Goal: Complete application form

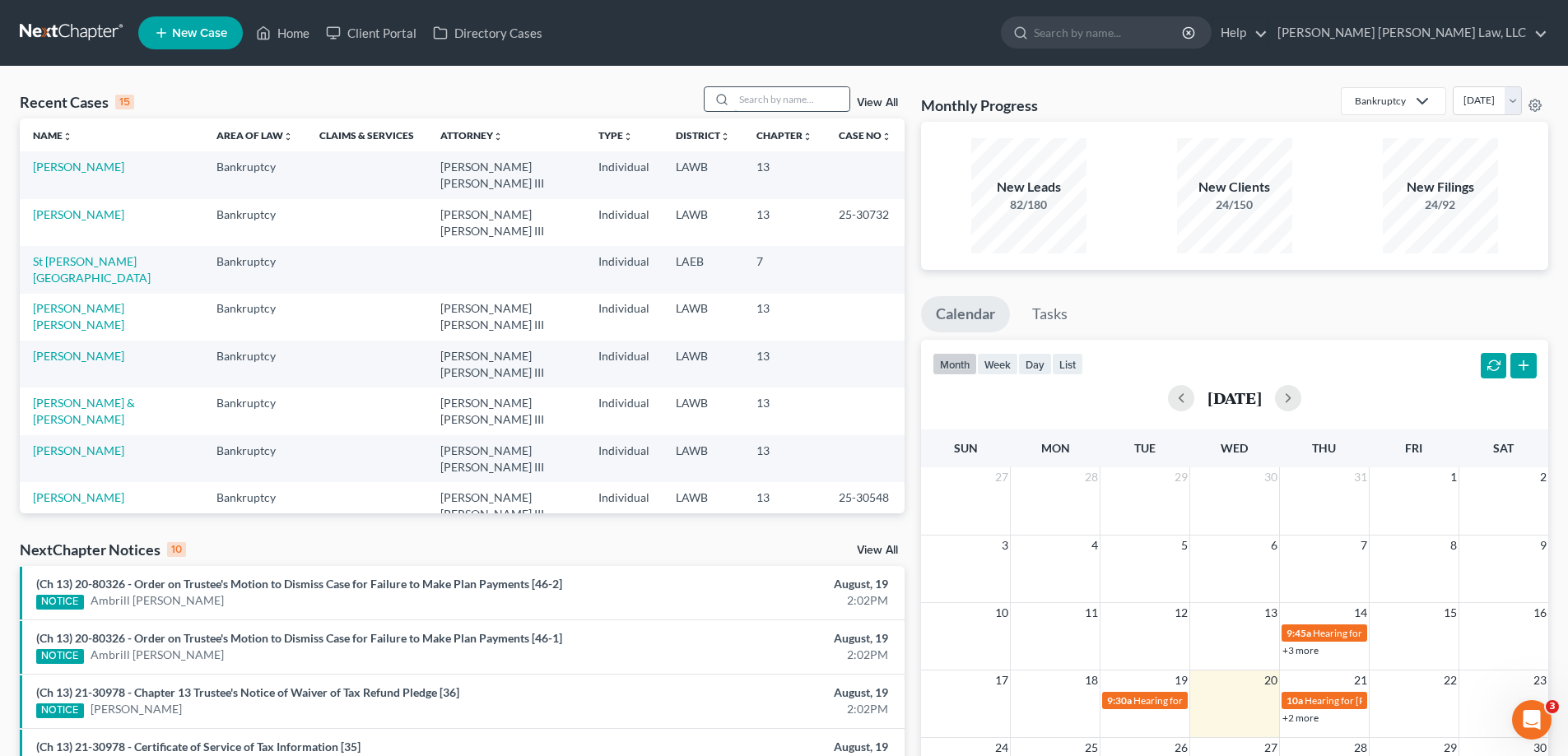
click at [764, 97] on input "search" at bounding box center [791, 99] width 115 height 24
type input "25-30072"
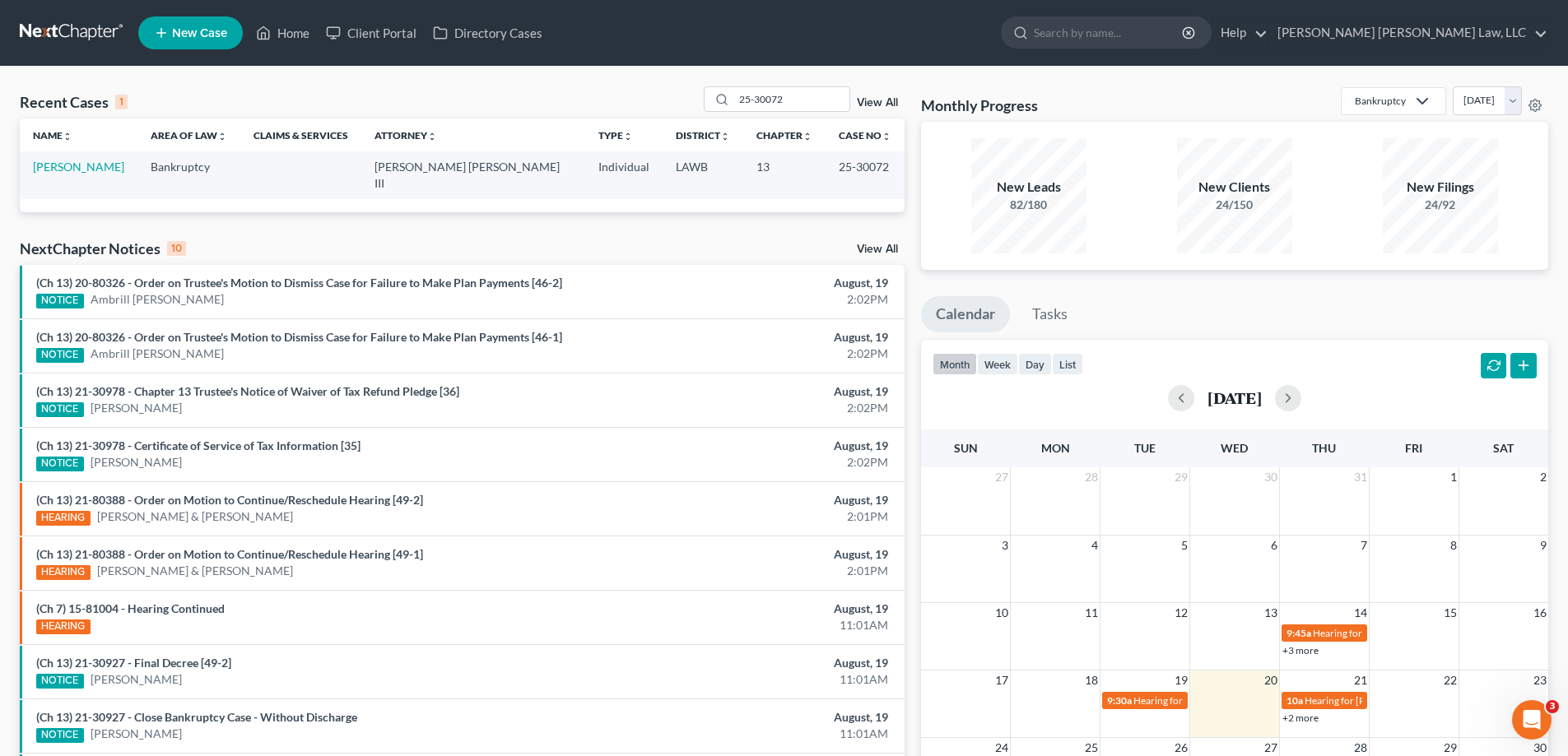
click at [40, 158] on td "[PERSON_NAME]" at bounding box center [78, 174] width 118 height 47
click at [48, 166] on link "[PERSON_NAME]" at bounding box center [78, 166] width 92 height 14
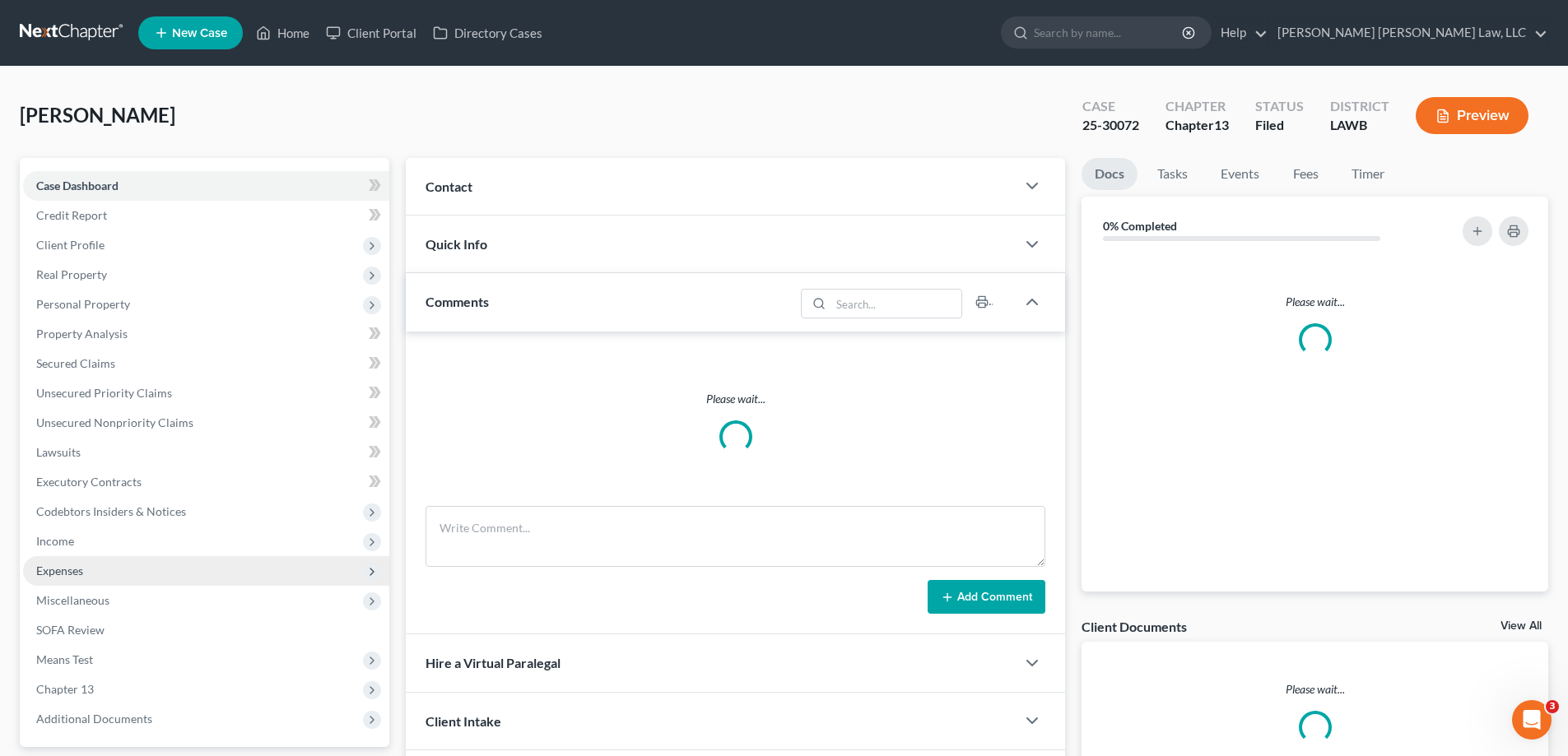
click at [89, 563] on span "Expenses" at bounding box center [206, 571] width 366 height 30
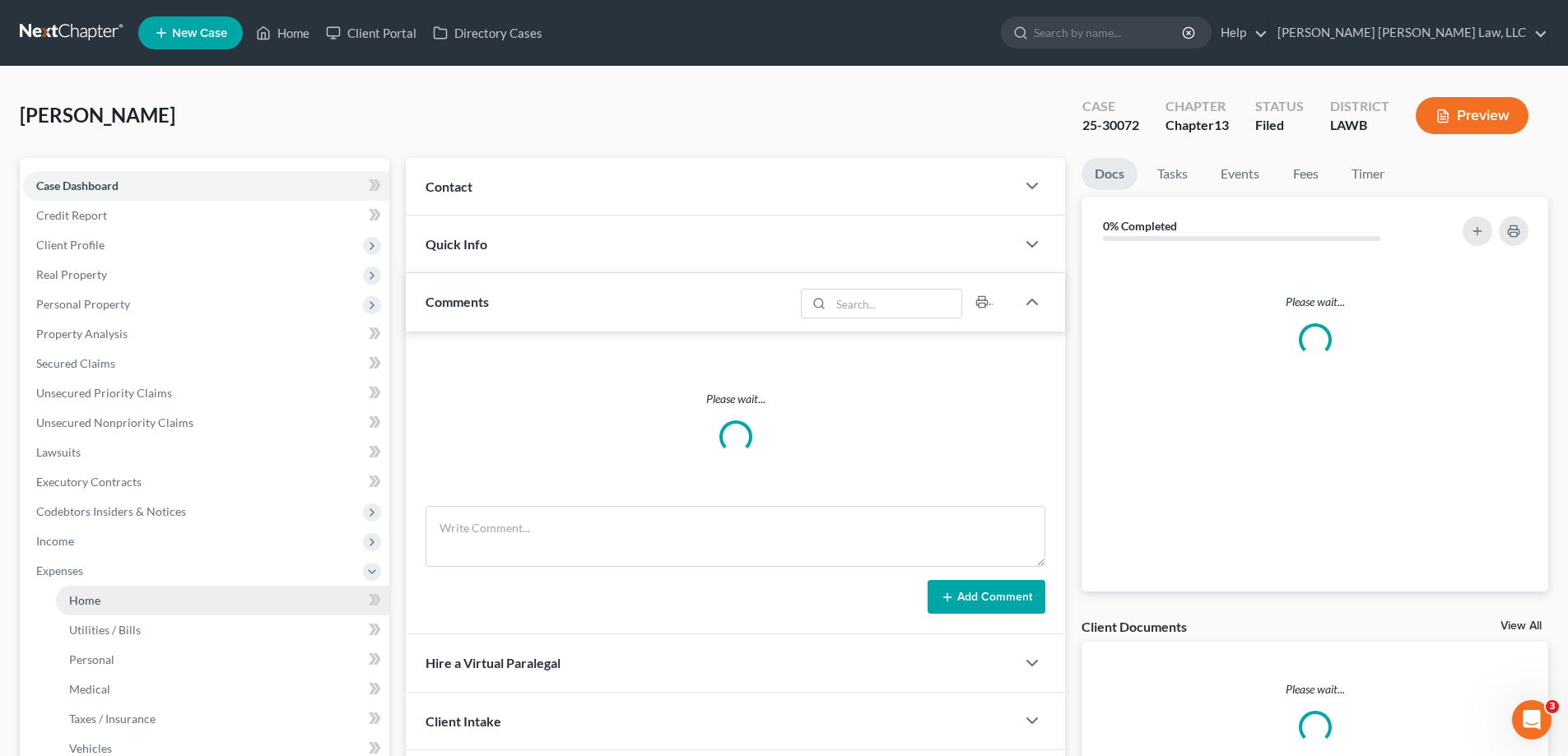
click at [95, 590] on link "Home" at bounding box center [223, 601] width 334 height 30
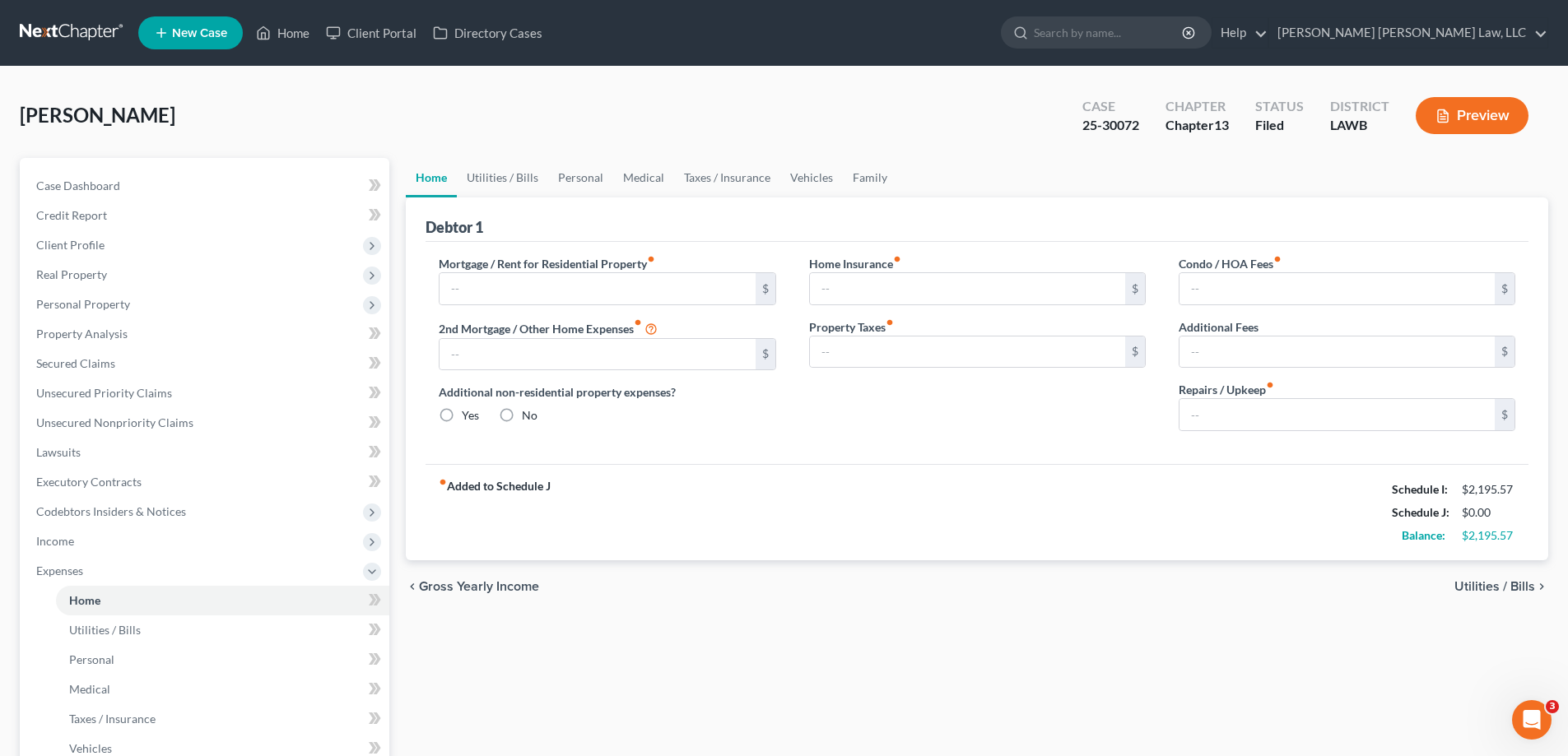
type input "1,001.00"
type input "0.00"
radio input "true"
type input "0.00"
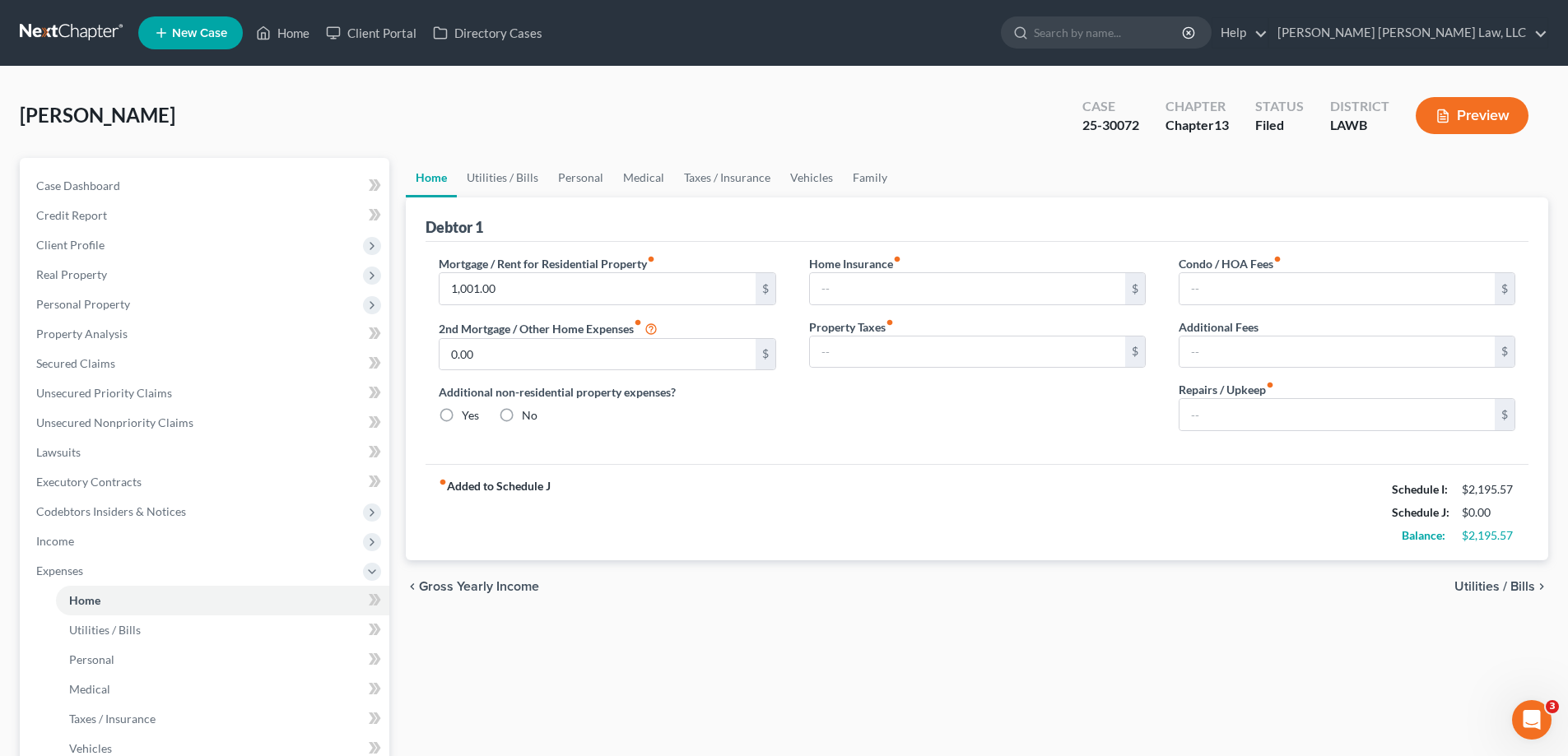
type input "0.00"
click at [607, 584] on div "chevron_left Gross Yearly Income Utilities / Bills chevron_right" at bounding box center [977, 587] width 1143 height 53
click at [506, 174] on link "Utilities / Bills" at bounding box center [503, 178] width 92 height 40
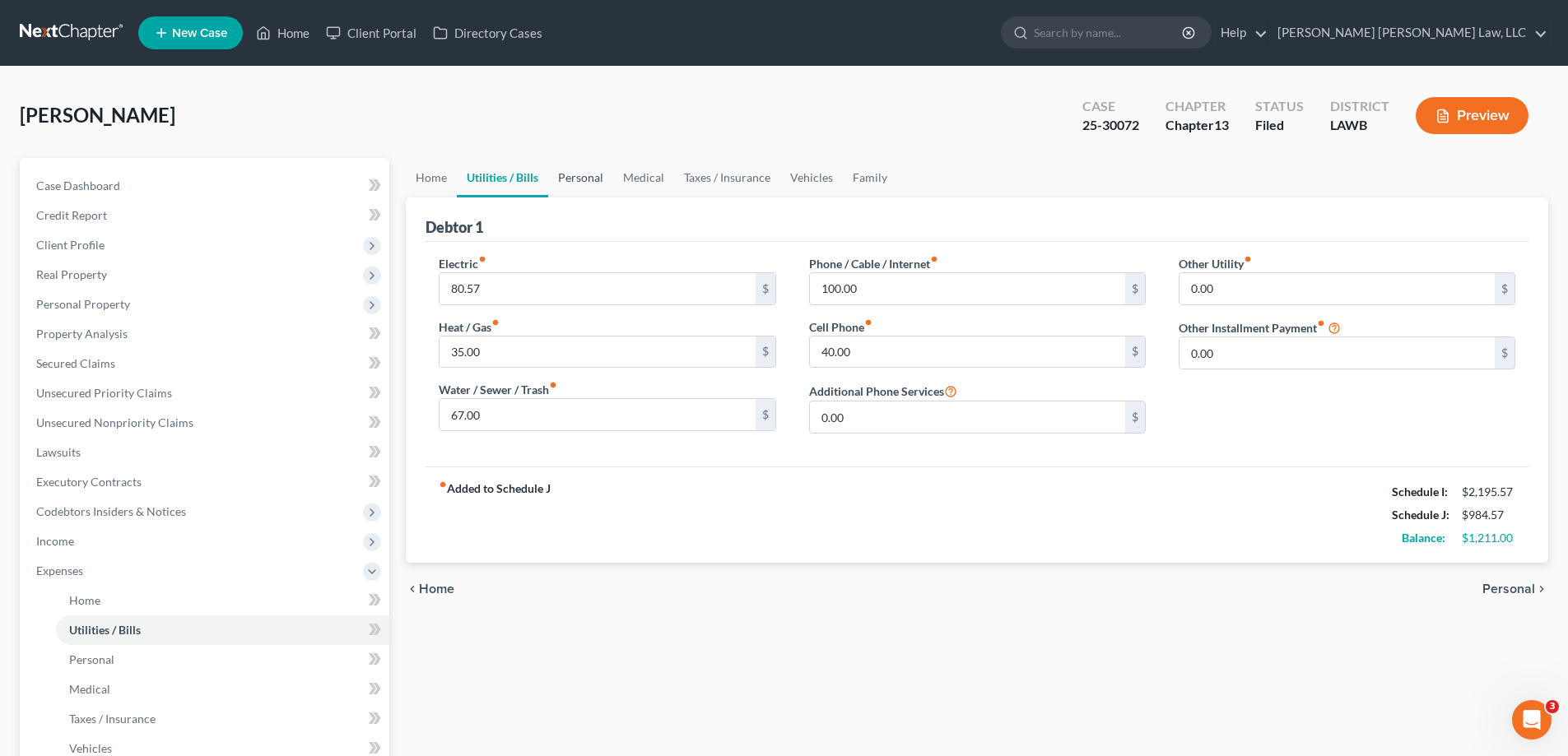
click at [574, 178] on link "Personal" at bounding box center [581, 178] width 65 height 40
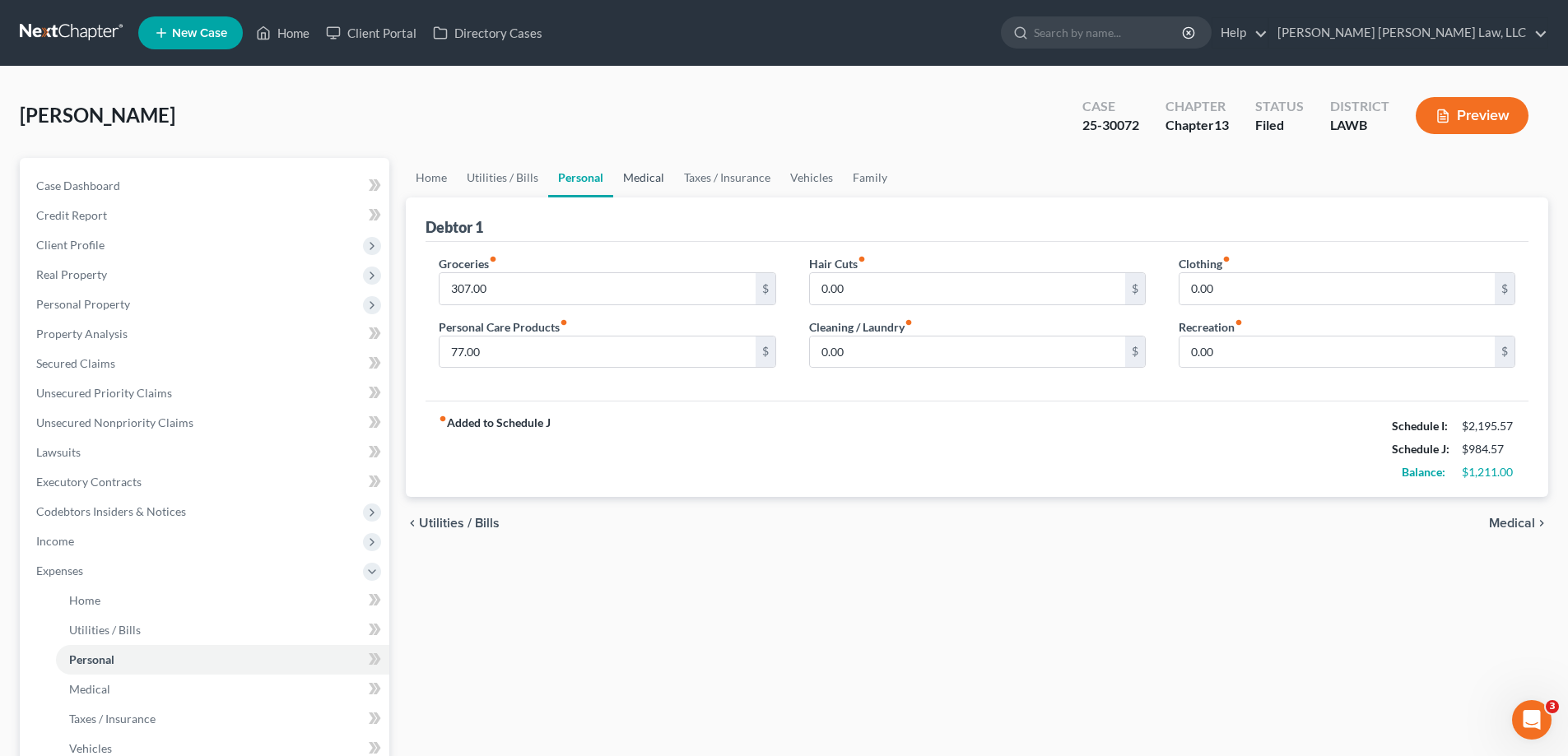
click at [649, 171] on link "Medical" at bounding box center [644, 178] width 61 height 40
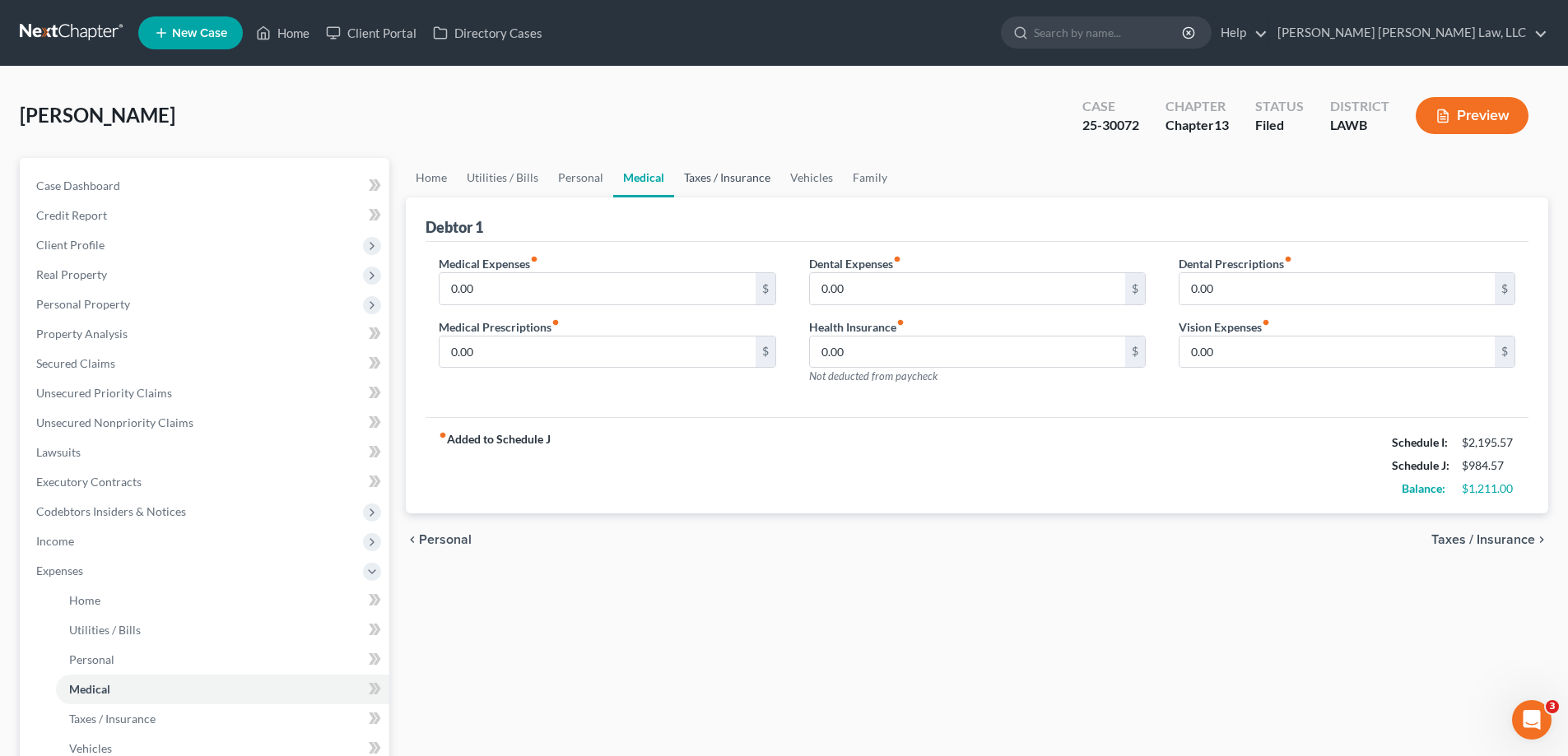
click at [678, 175] on link "Taxes / Insurance" at bounding box center [727, 178] width 107 height 40
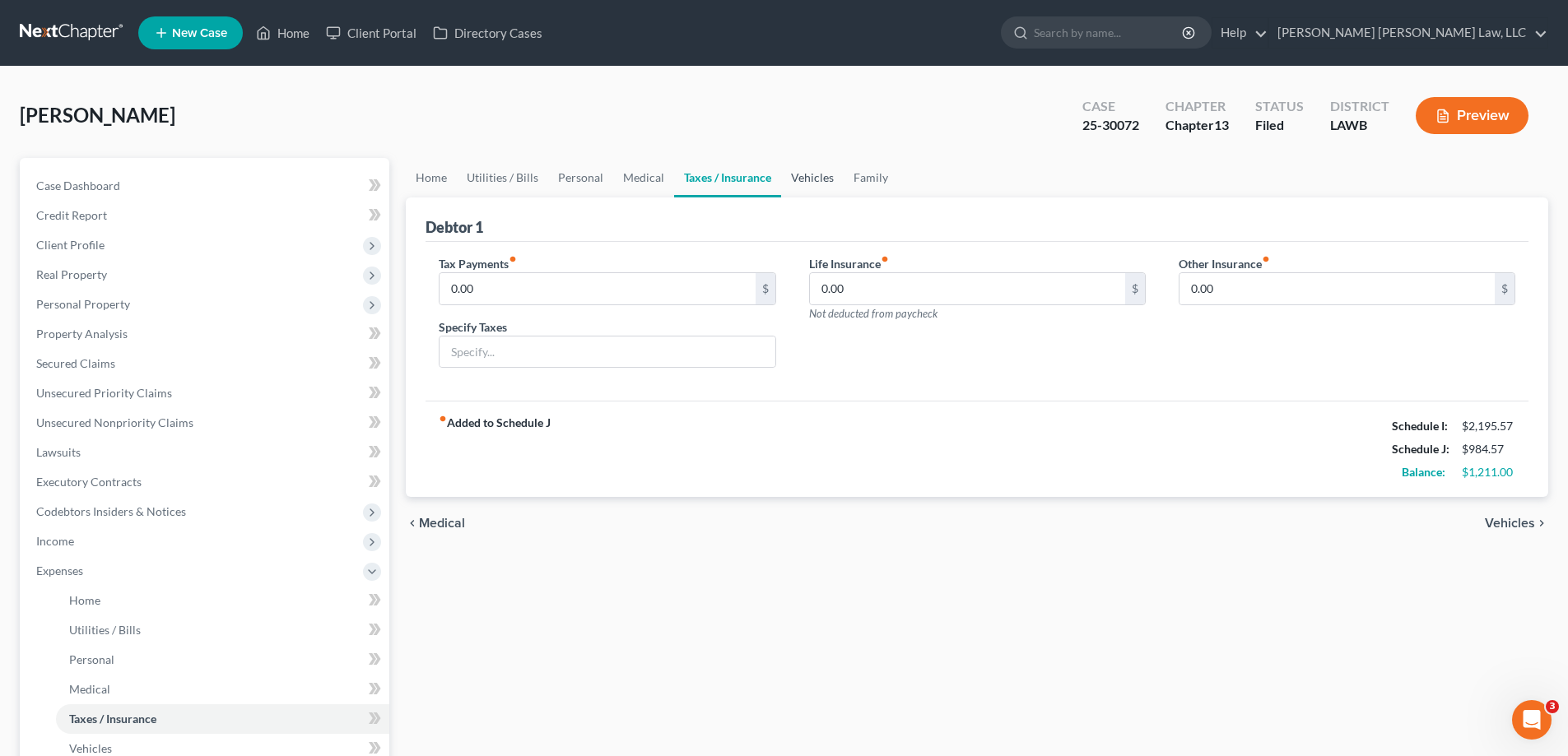
click at [795, 180] on link "Vehicles" at bounding box center [812, 178] width 63 height 40
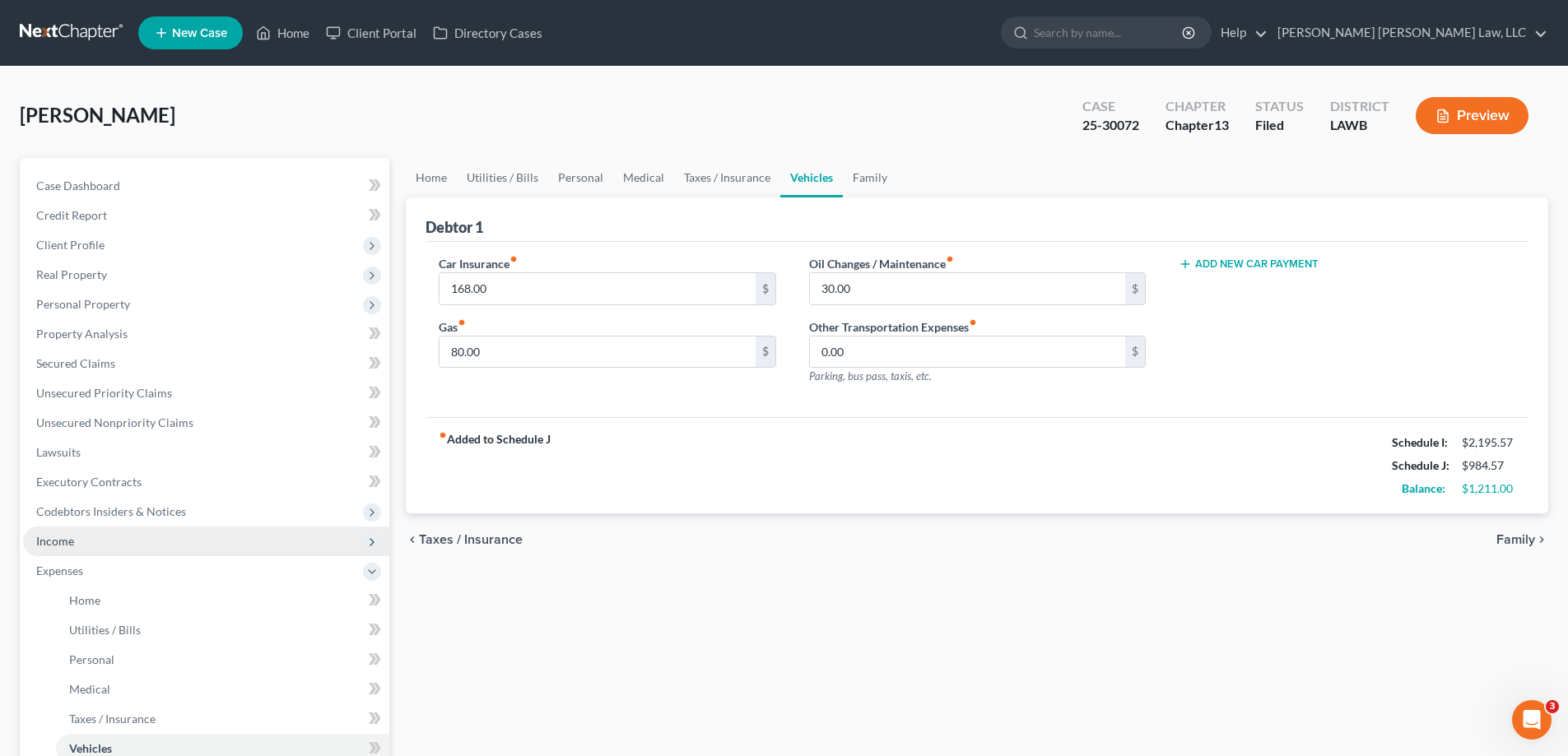
click at [99, 536] on span "Income" at bounding box center [206, 541] width 366 height 30
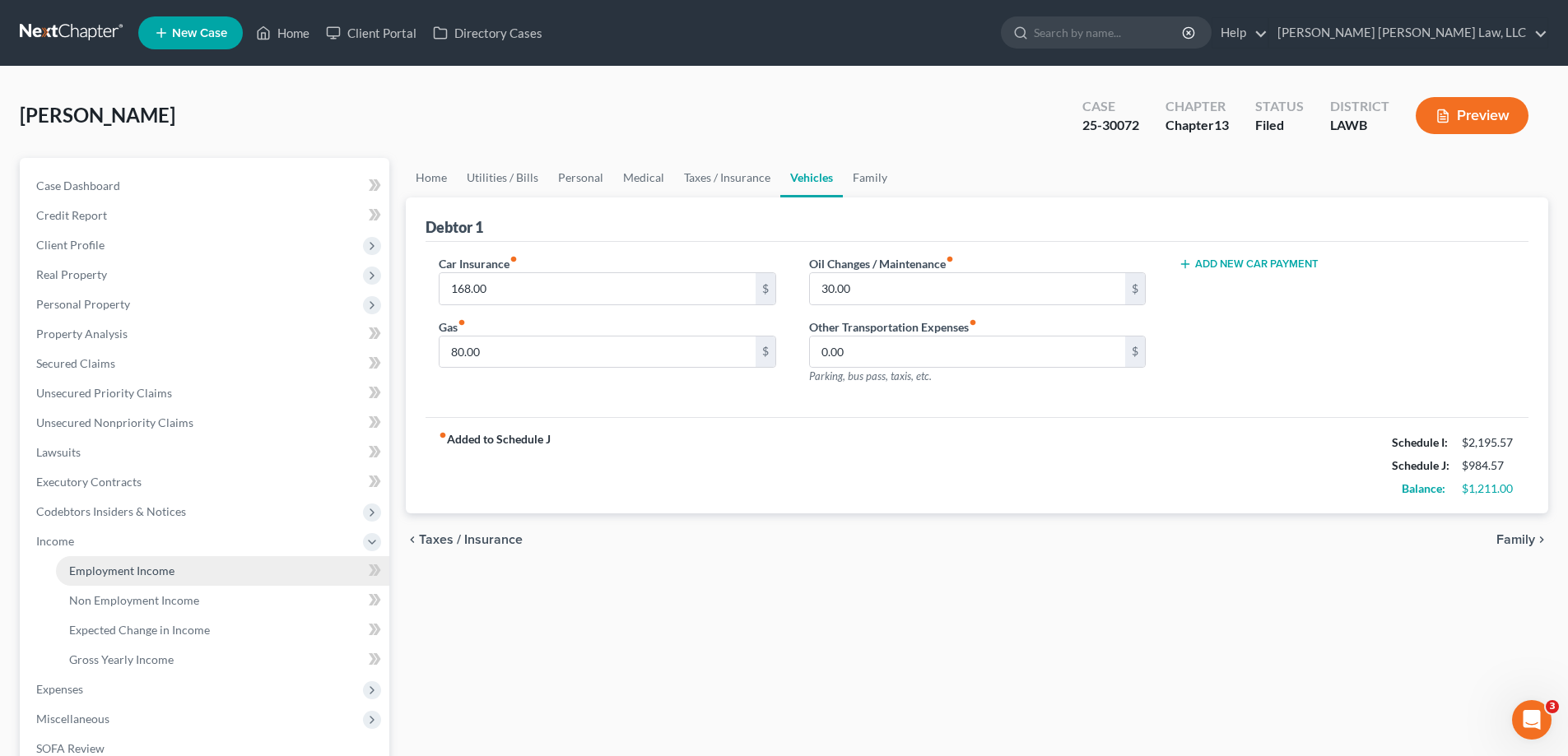
click at [104, 562] on link "Employment Income" at bounding box center [223, 571] width 334 height 30
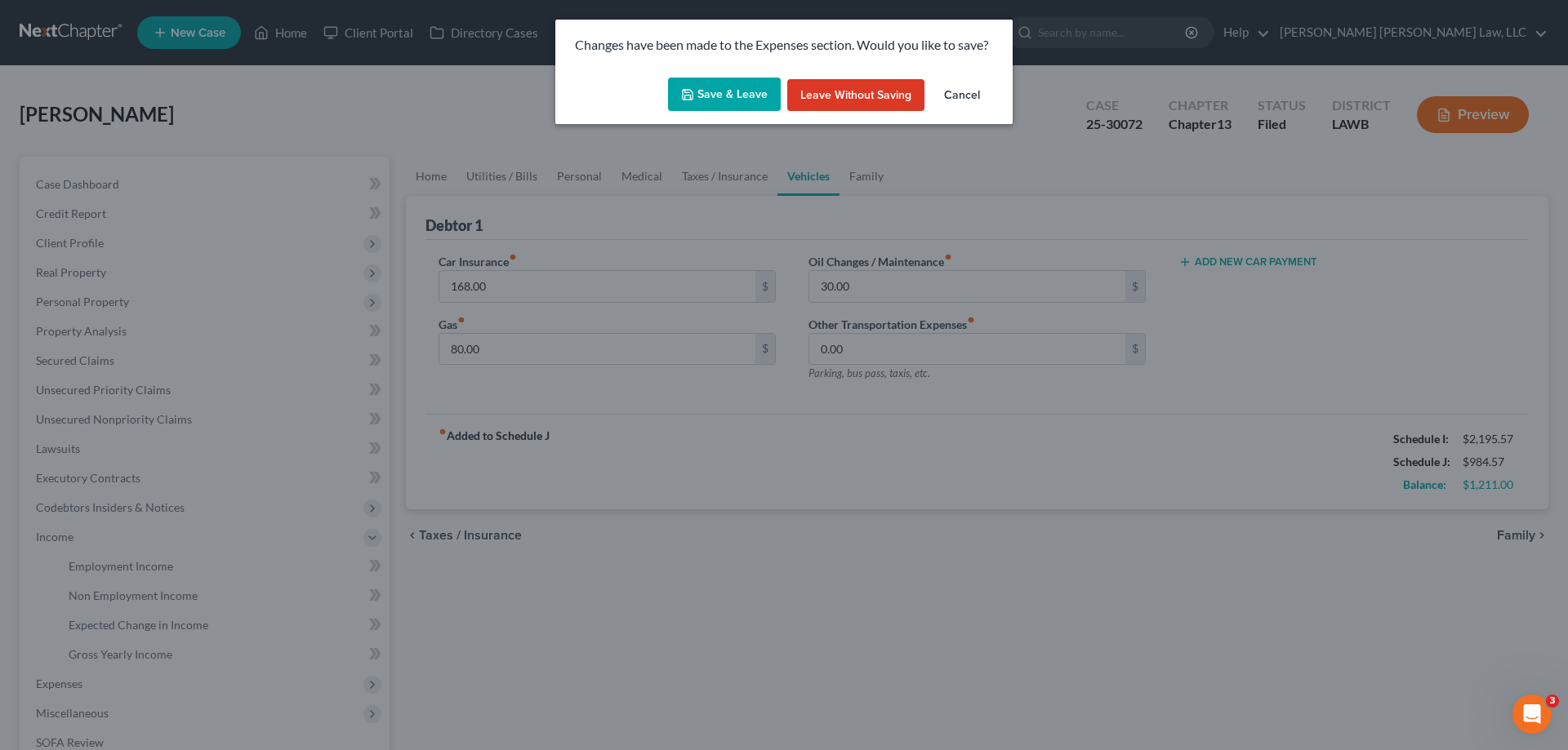
click at [749, 100] on button "Save & Leave" at bounding box center [724, 94] width 113 height 34
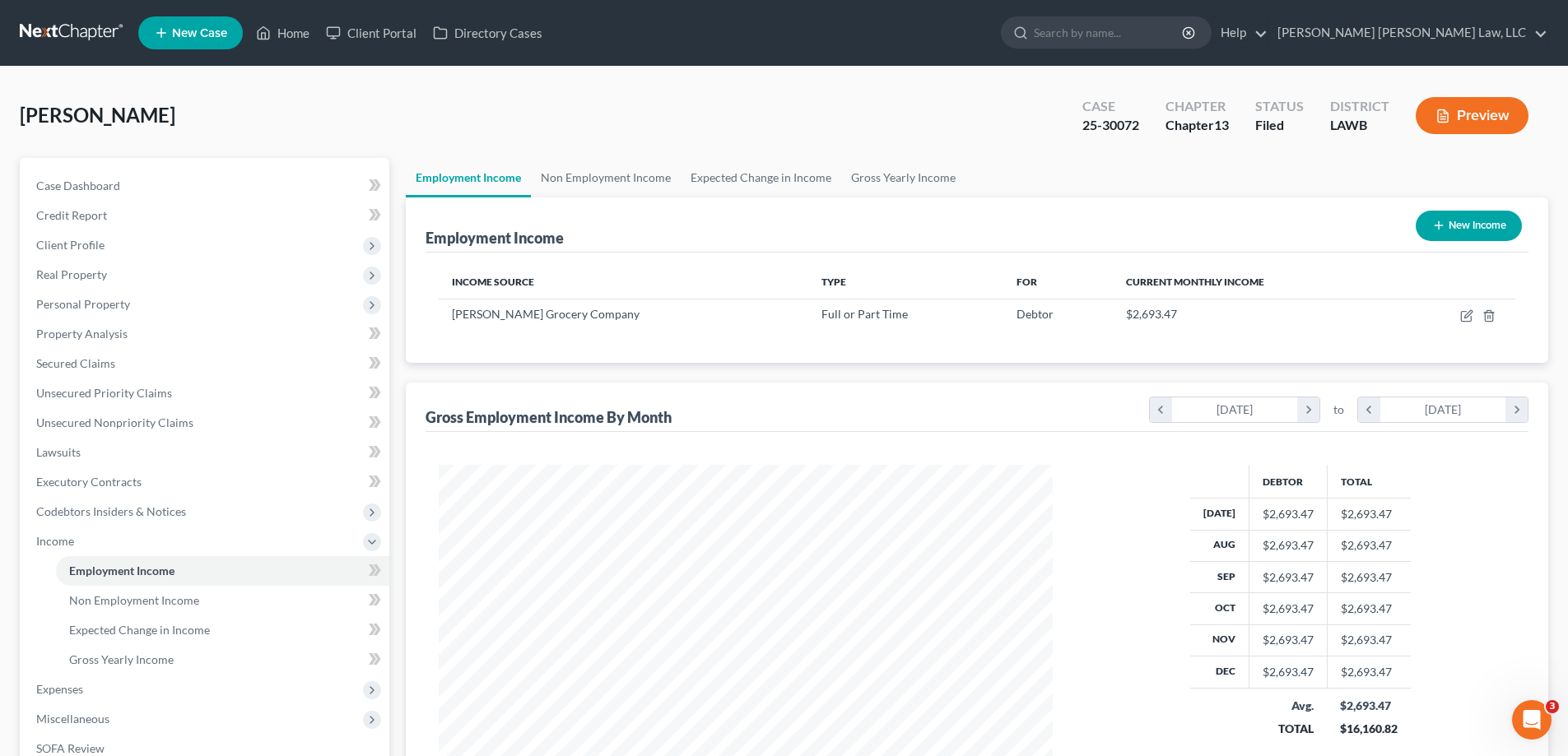
scroll to position [307, 647]
click at [601, 168] on link "Non Employment Income" at bounding box center [606, 178] width 150 height 40
